Goal: Task Accomplishment & Management: Use online tool/utility

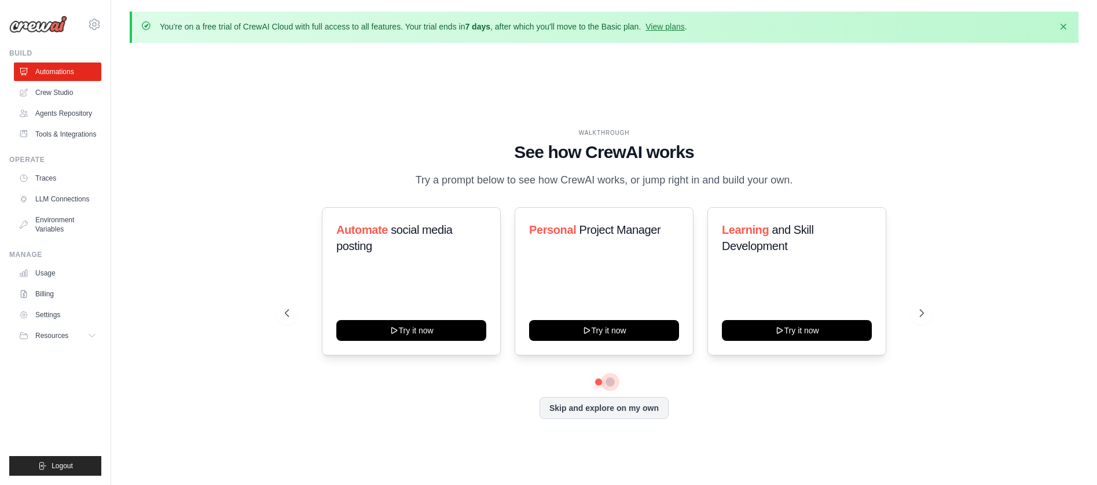
click at [607, 387] on button at bounding box center [609, 381] width 9 height 9
click at [599, 386] on button at bounding box center [598, 381] width 9 height 9
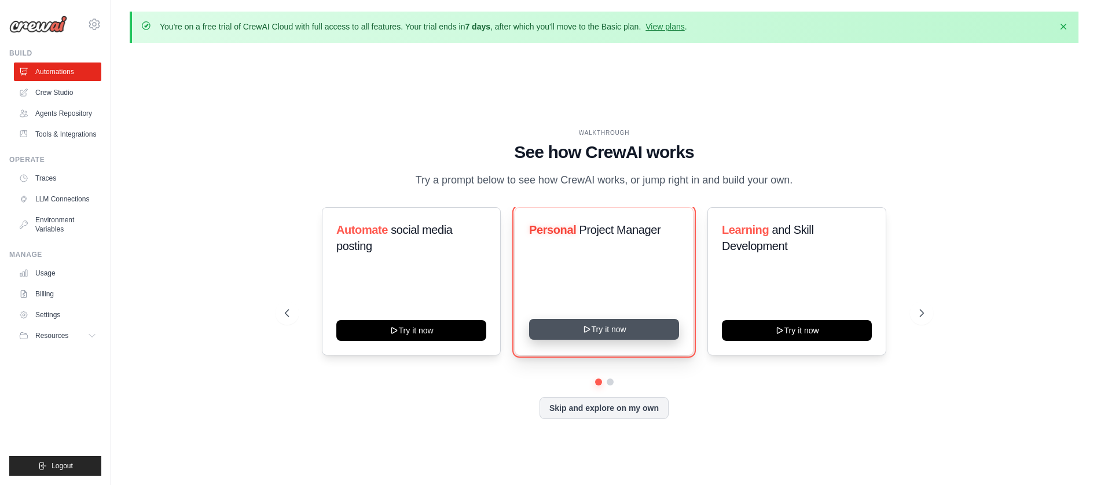
click at [594, 336] on button "Try it now" at bounding box center [604, 329] width 150 height 21
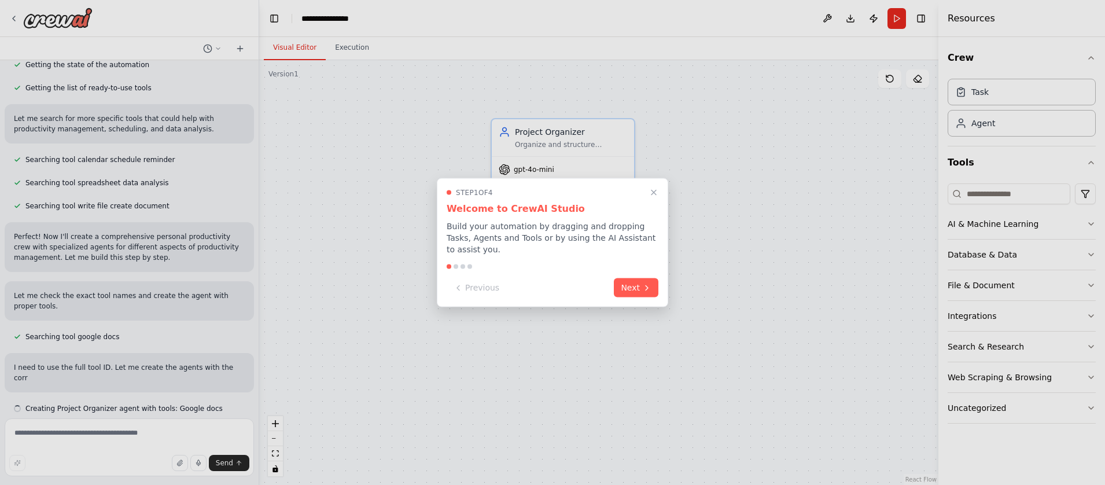
scroll to position [177, 0]
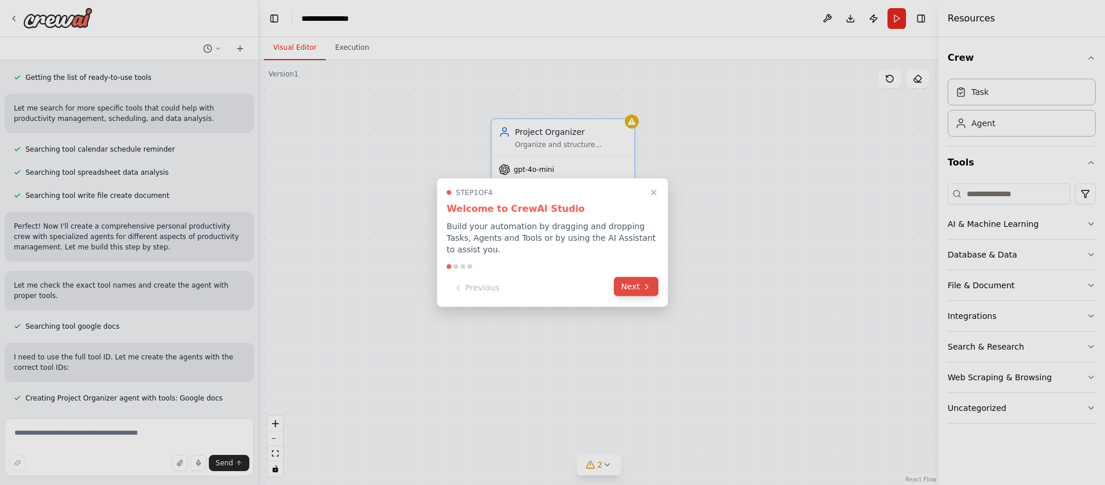
click at [639, 288] on button "Next" at bounding box center [636, 286] width 45 height 19
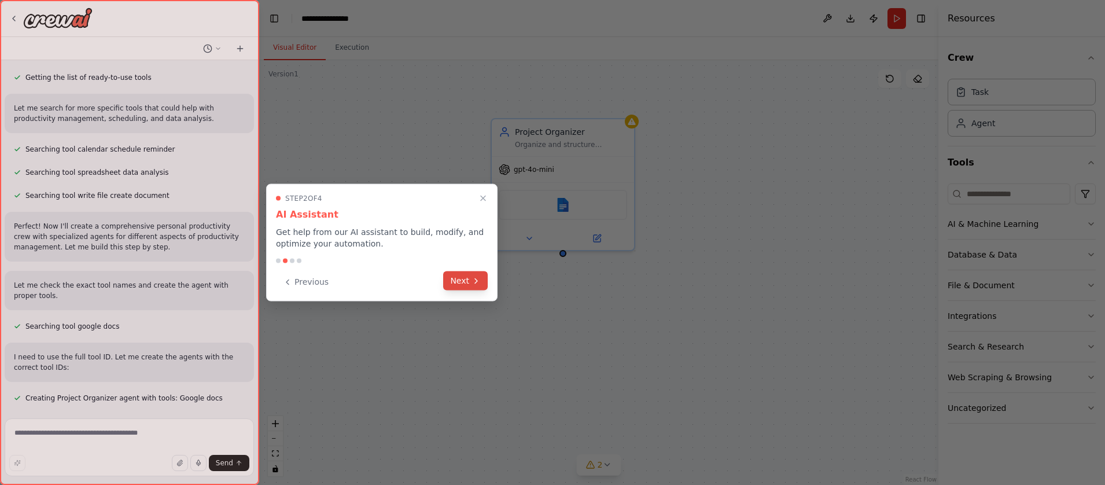
click at [468, 282] on button "Next" at bounding box center [465, 280] width 45 height 19
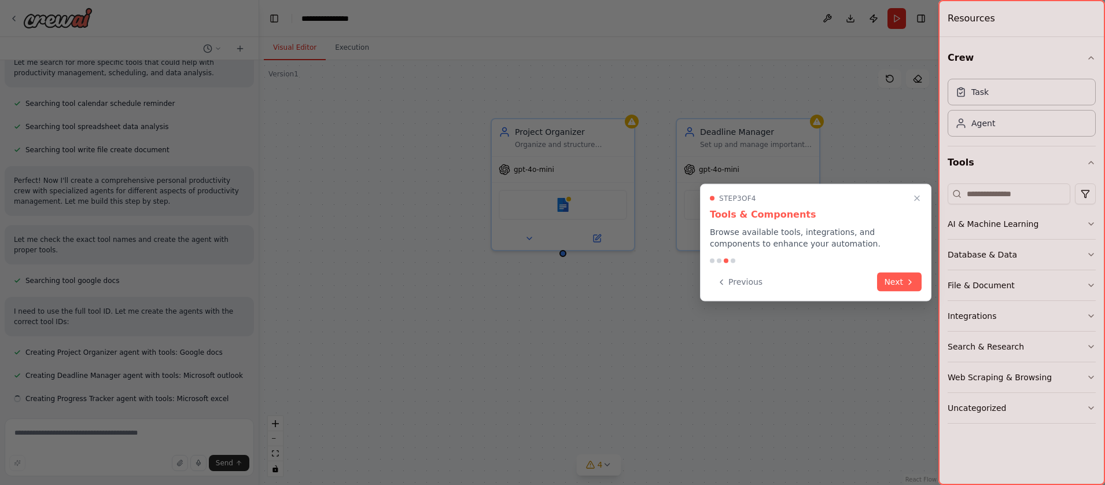
scroll to position [223, 0]
click at [903, 280] on button "Next" at bounding box center [899, 280] width 45 height 19
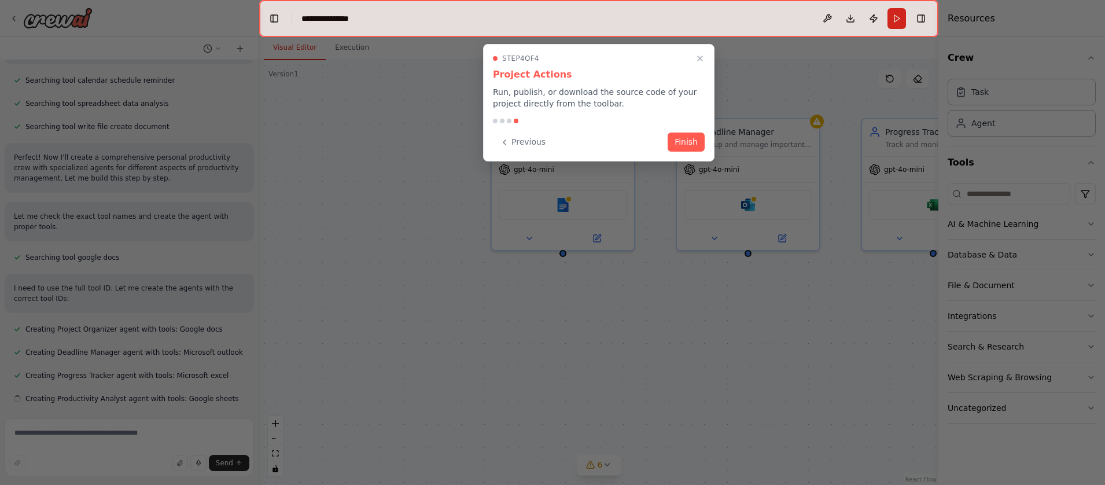
scroll to position [247, 0]
click at [683, 146] on button "Finish" at bounding box center [686, 140] width 37 height 19
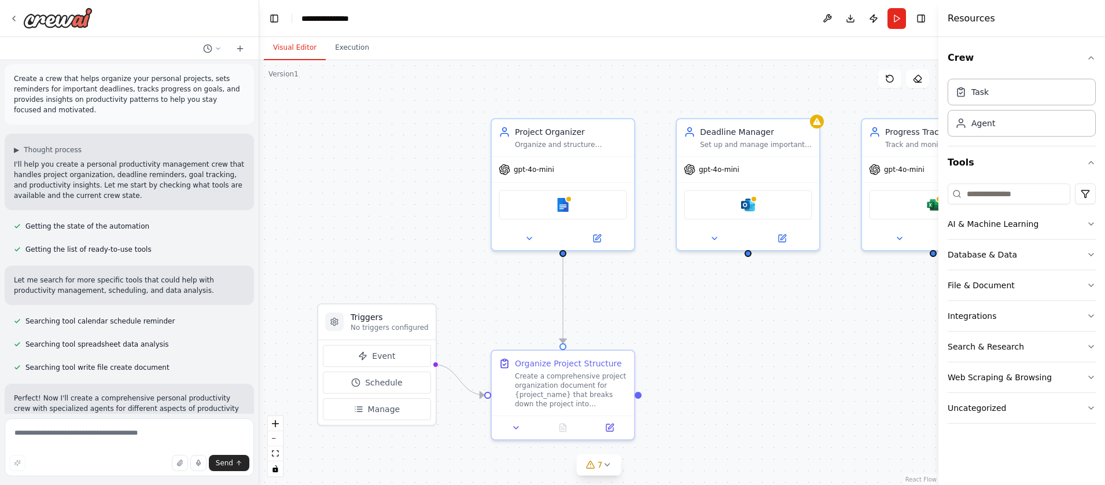
scroll to position [0, 0]
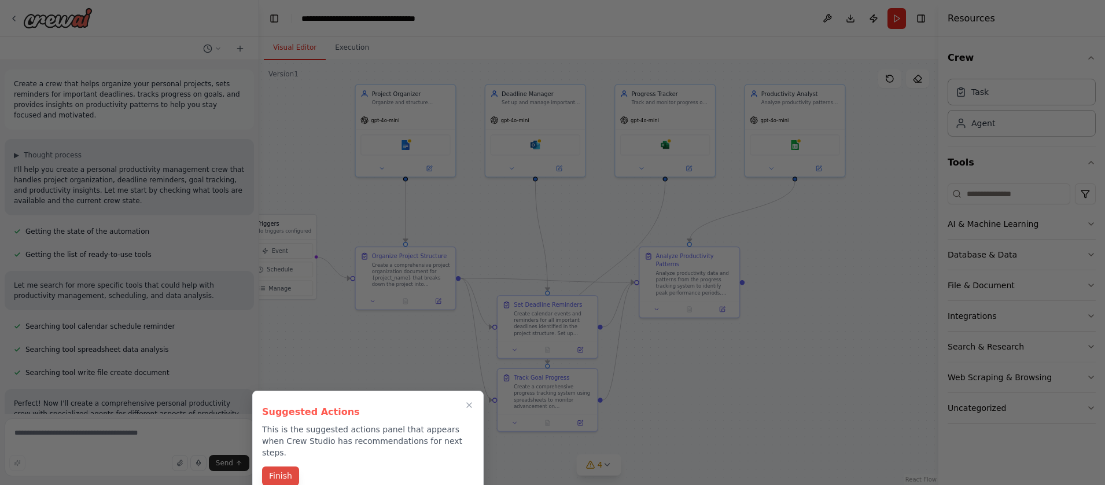
click at [282, 466] on button "Finish" at bounding box center [280, 475] width 37 height 19
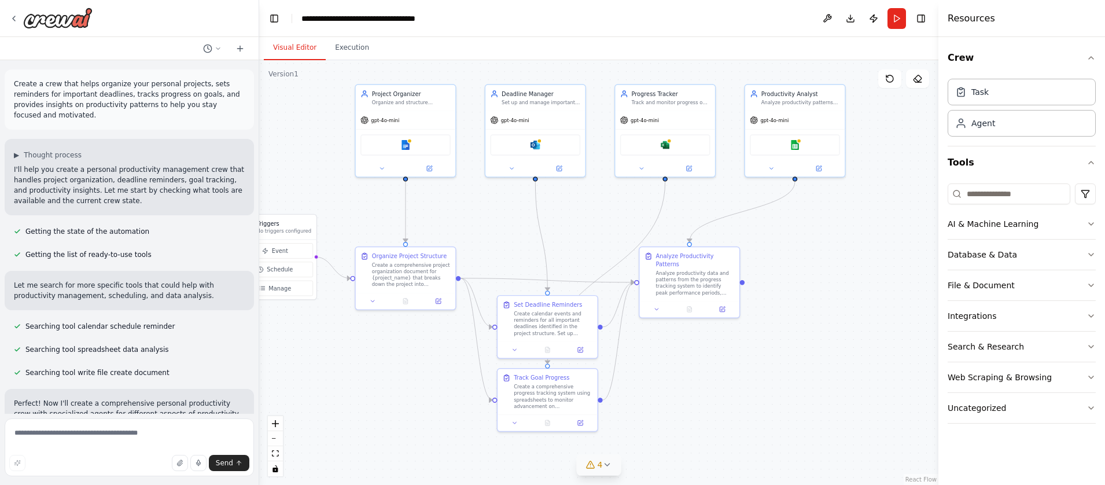
click at [608, 464] on icon at bounding box center [606, 464] width 9 height 9
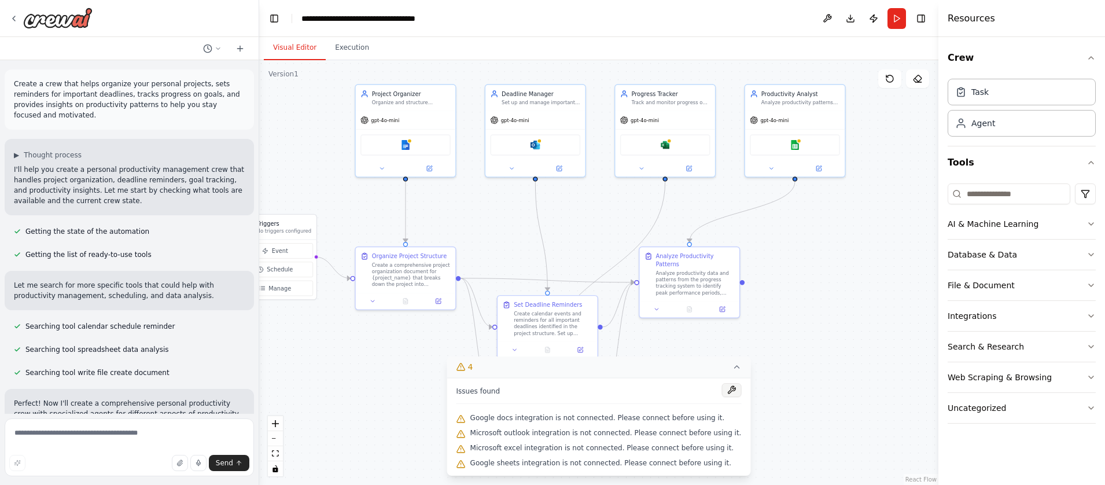
click at [724, 391] on button at bounding box center [732, 390] width 20 height 14
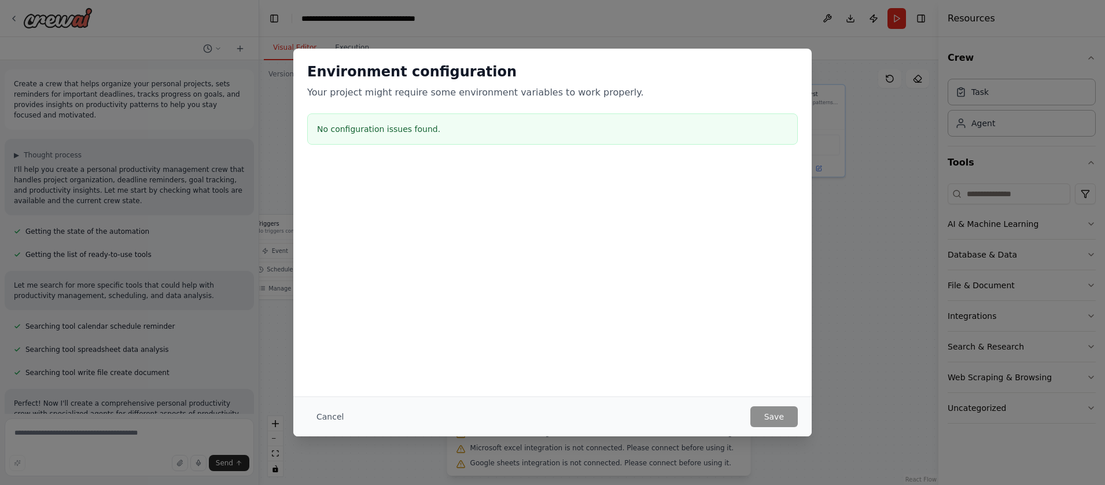
click at [384, 132] on h3 "No configuration issues found." at bounding box center [552, 129] width 471 height 12
drag, startPoint x: 464, startPoint y: 73, endPoint x: 491, endPoint y: 73, distance: 26.6
click at [491, 73] on h2 "Environment configuration" at bounding box center [552, 71] width 491 height 19
click at [325, 417] on button "Cancel" at bounding box center [330, 416] width 46 height 21
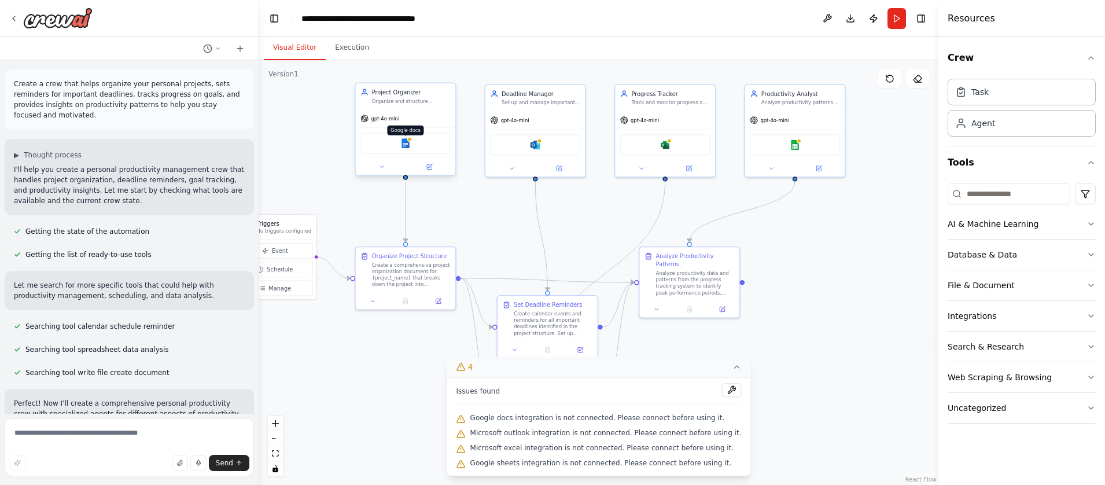
click at [409, 144] on img at bounding box center [406, 143] width 10 height 10
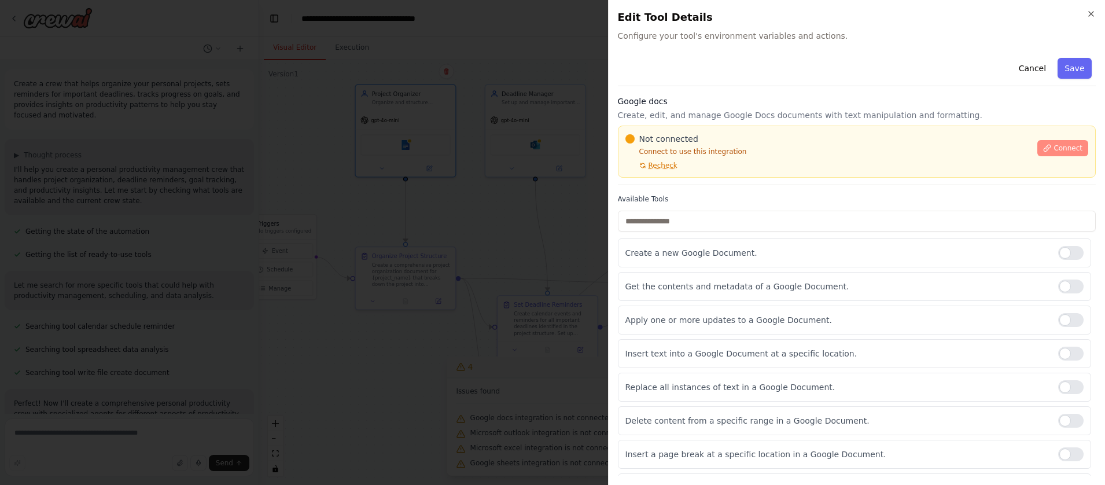
click at [1057, 144] on span "Connect" at bounding box center [1068, 148] width 29 height 9
click at [1027, 69] on button "Cancel" at bounding box center [1032, 68] width 41 height 21
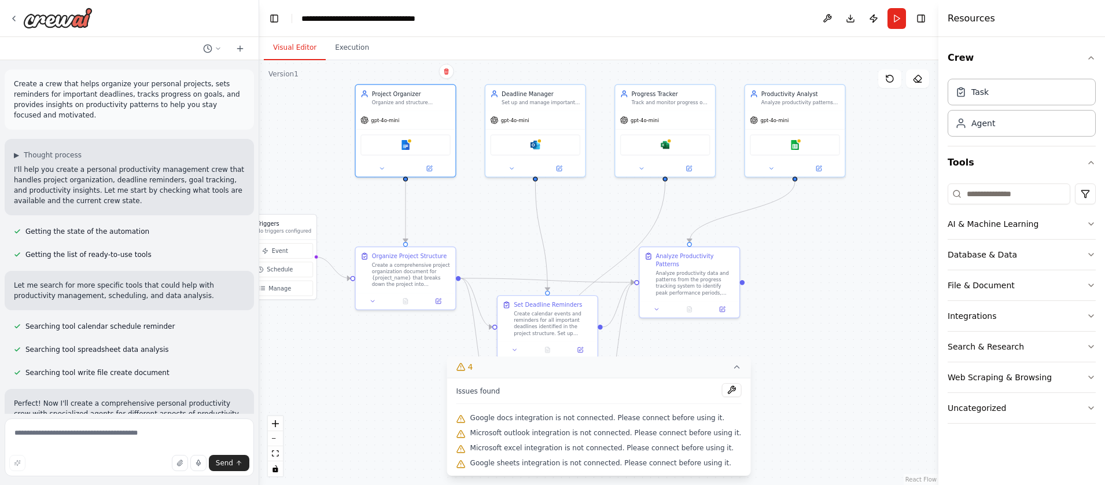
drag, startPoint x: 336, startPoint y: 362, endPoint x: 409, endPoint y: 345, distance: 74.1
click at [409, 345] on div ".deletable-edge-delete-btn { width: 20px; height: 20px; border: 0px solid #ffff…" at bounding box center [598, 272] width 679 height 425
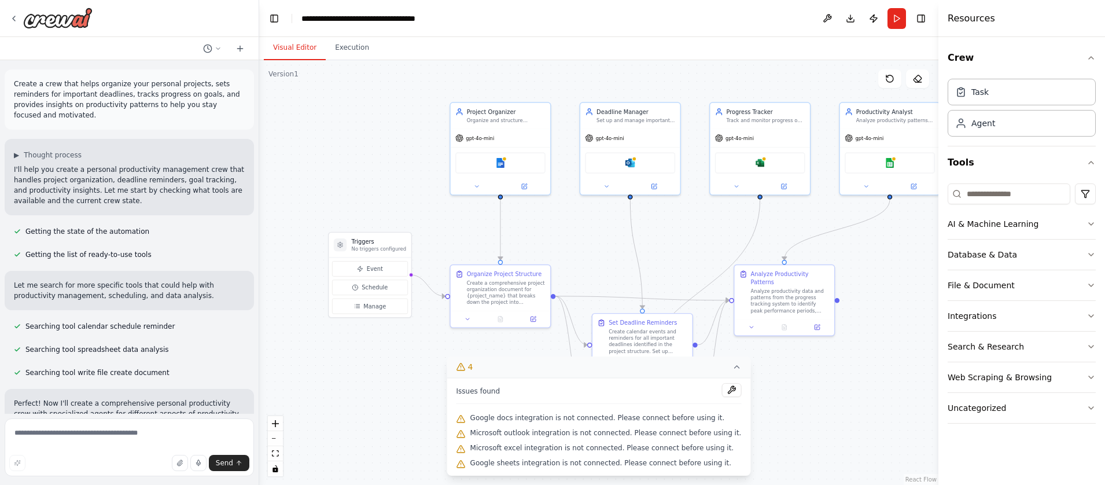
drag, startPoint x: 309, startPoint y: 334, endPoint x: 402, endPoint y: 350, distance: 94.6
click at [402, 350] on div ".deletable-edge-delete-btn { width: 20px; height: 20px; border: 0px solid #ffff…" at bounding box center [598, 272] width 679 height 425
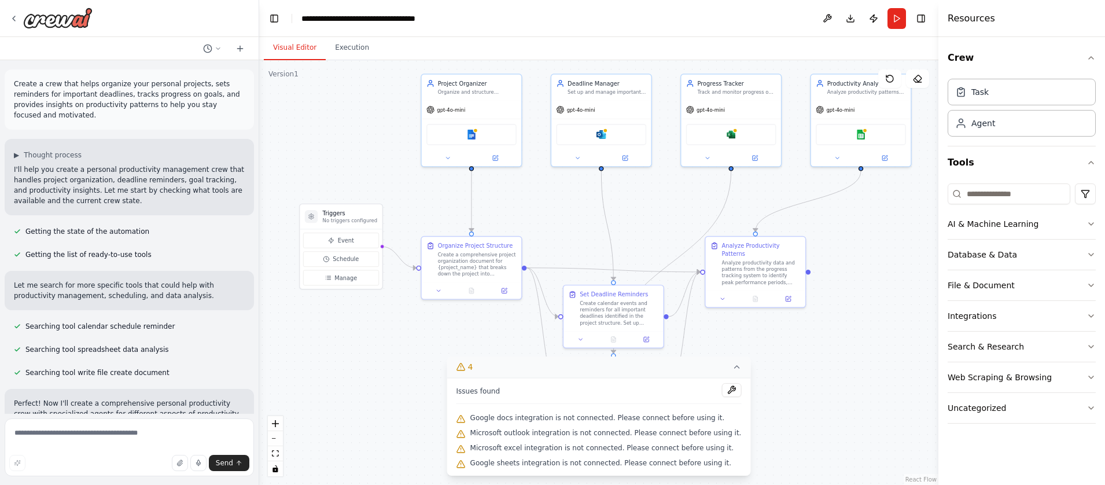
drag, startPoint x: 355, startPoint y: 353, endPoint x: 374, endPoint y: 343, distance: 21.8
click at [374, 343] on div ".deletable-edge-delete-btn { width: 20px; height: 20px; border: 0px solid #ffff…" at bounding box center [598, 272] width 679 height 425
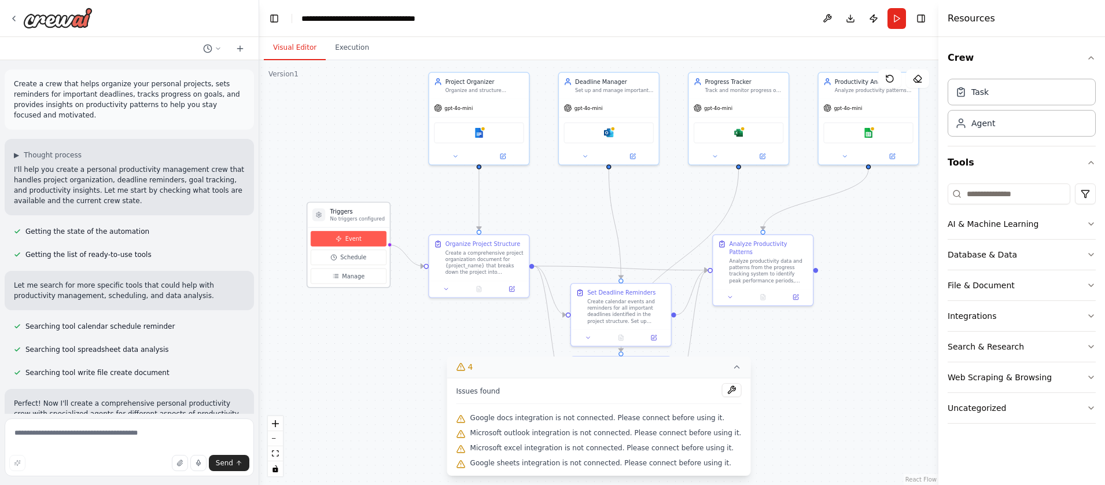
click at [351, 241] on span "Event" at bounding box center [353, 238] width 16 height 8
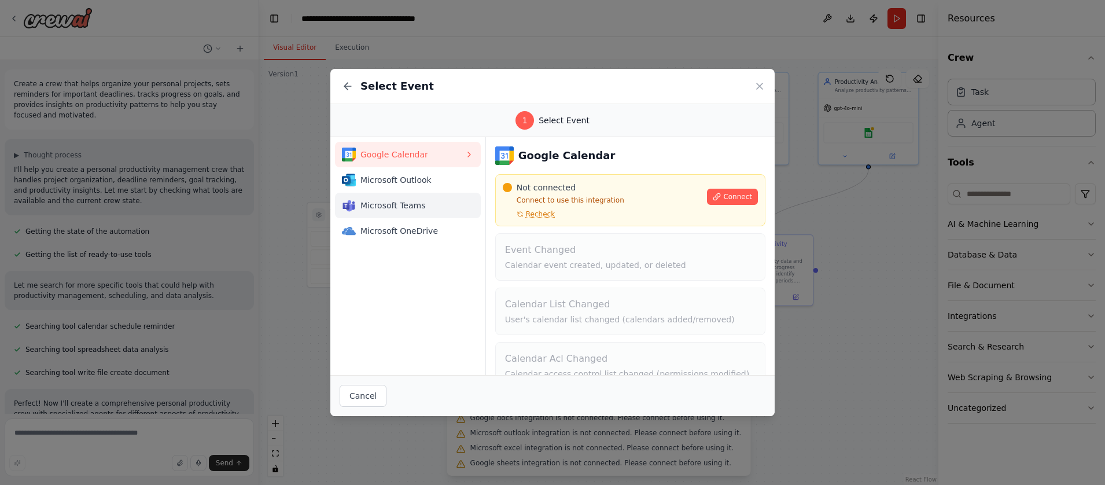
click at [403, 206] on span "Microsoft Teams" at bounding box center [413, 206] width 104 height 12
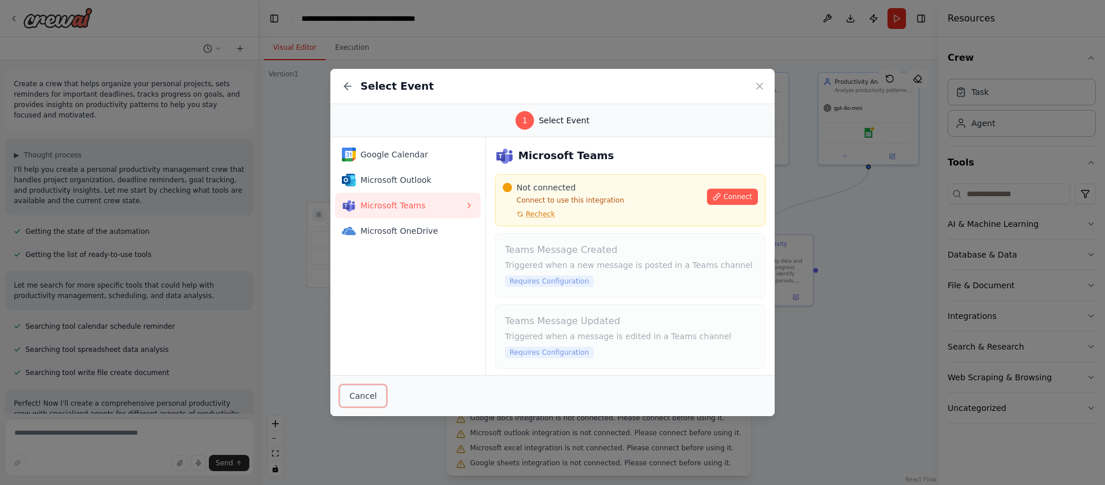
click at [362, 398] on button "Cancel" at bounding box center [363, 396] width 47 height 22
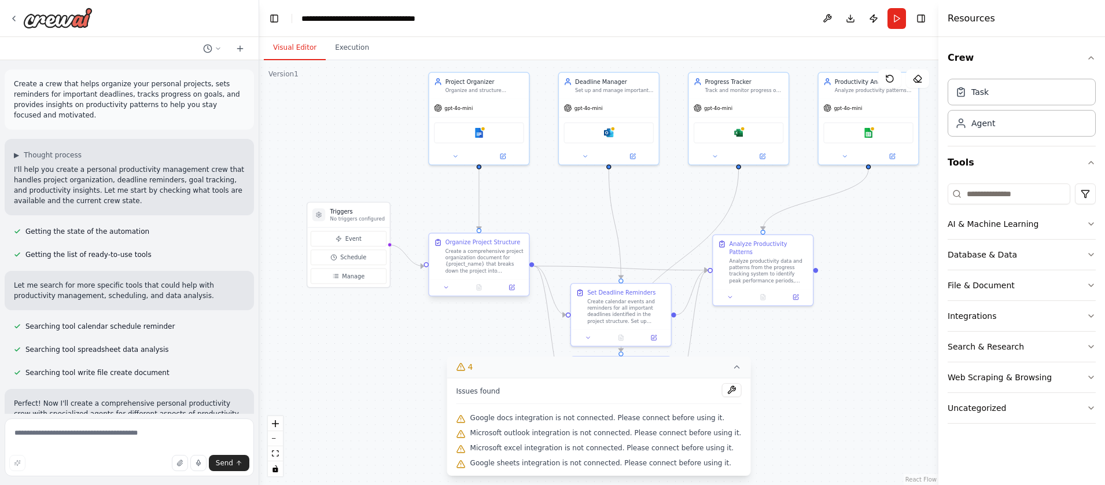
click at [475, 263] on div "Create a comprehensive project organization document for {project_name} that br…" at bounding box center [485, 261] width 79 height 26
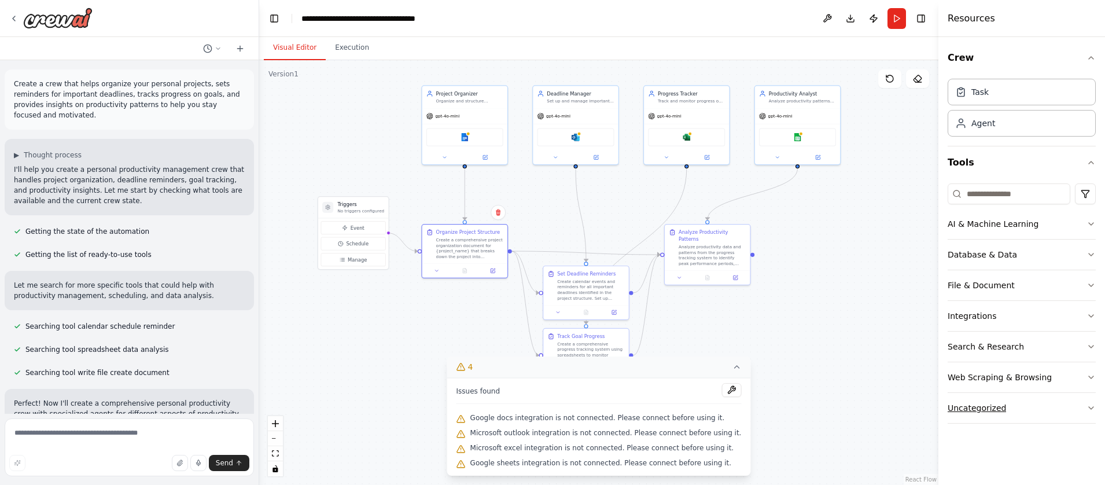
click at [1057, 403] on button "Uncategorized" at bounding box center [1022, 408] width 148 height 30
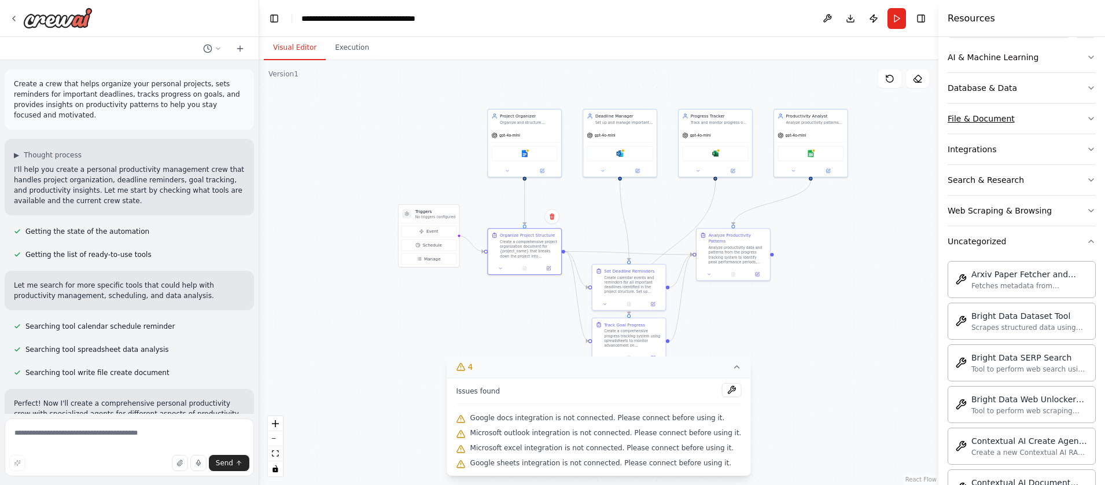
scroll to position [12, 0]
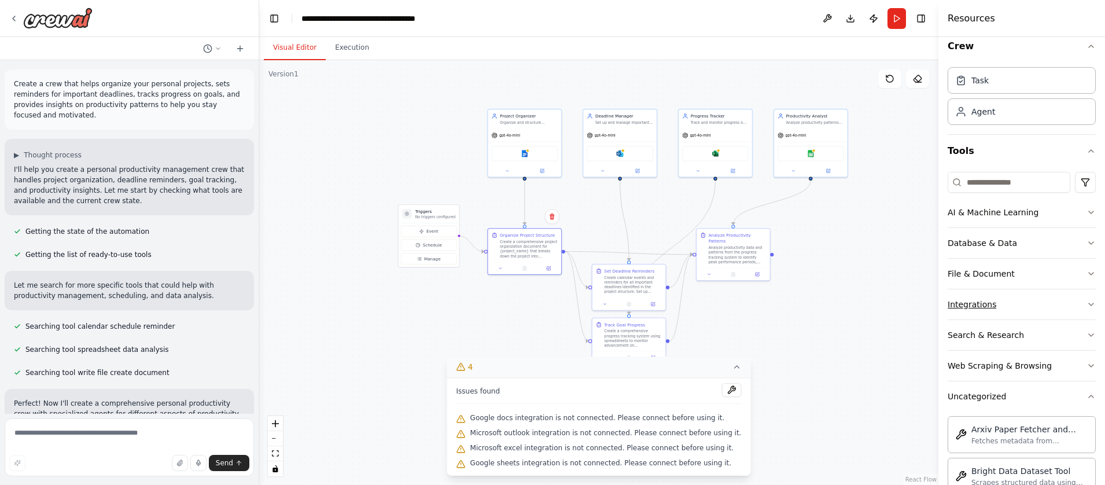
click at [1005, 306] on button "Integrations" at bounding box center [1022, 304] width 148 height 30
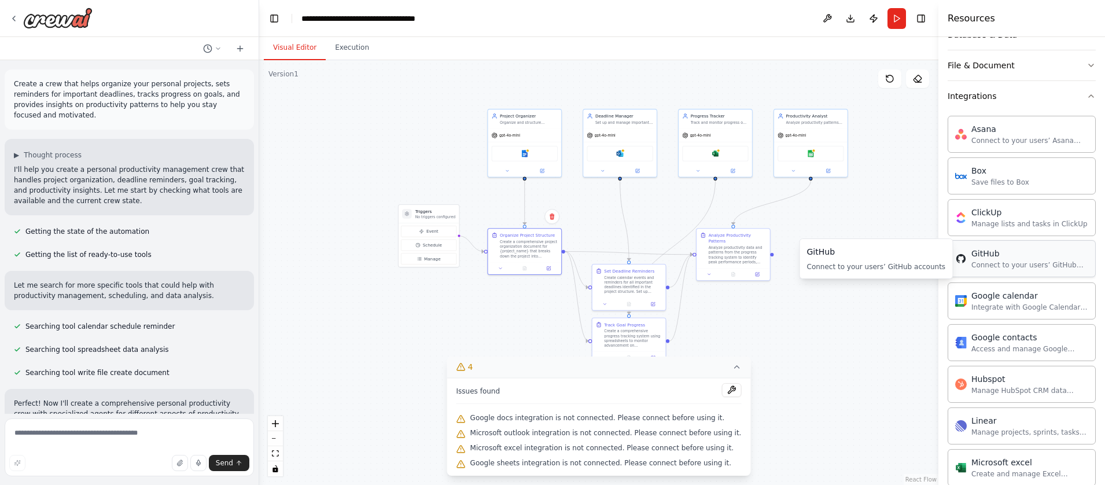
scroll to position [10, 0]
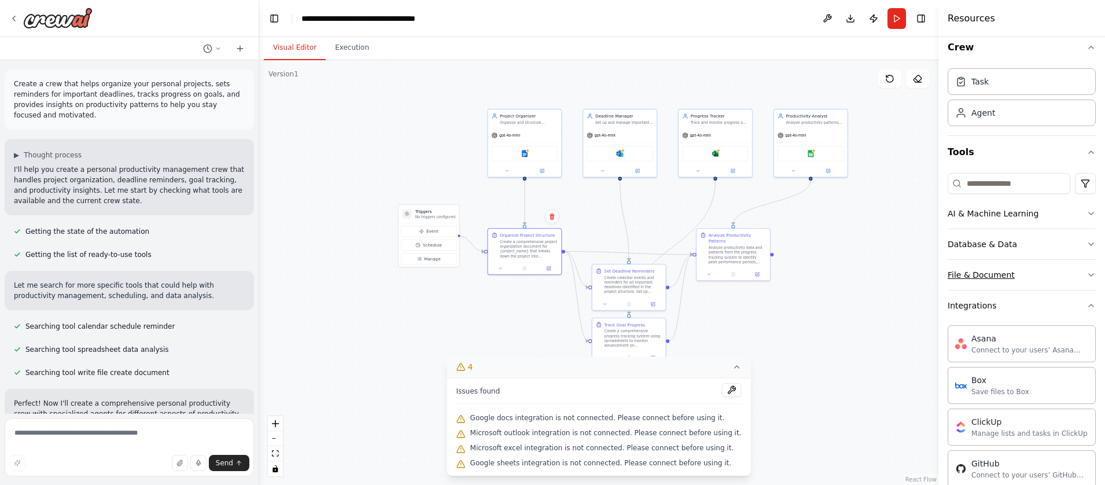
click at [1029, 279] on button "File & Document" at bounding box center [1022, 275] width 148 height 30
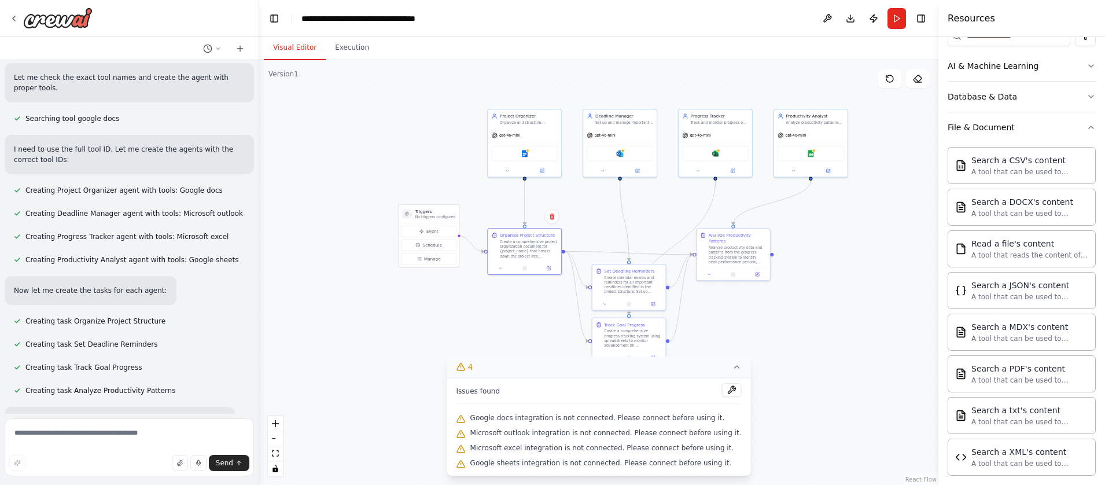
scroll to position [618, 0]
